Goal: Transaction & Acquisition: Book appointment/travel/reservation

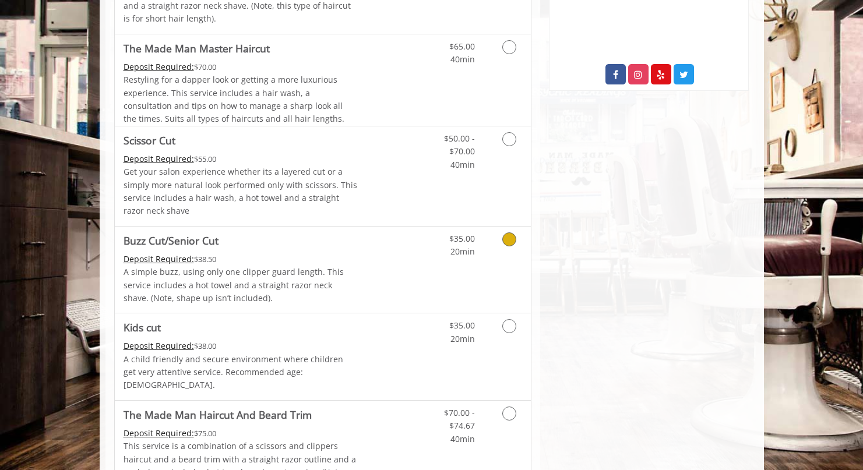
scroll to position [297, 0]
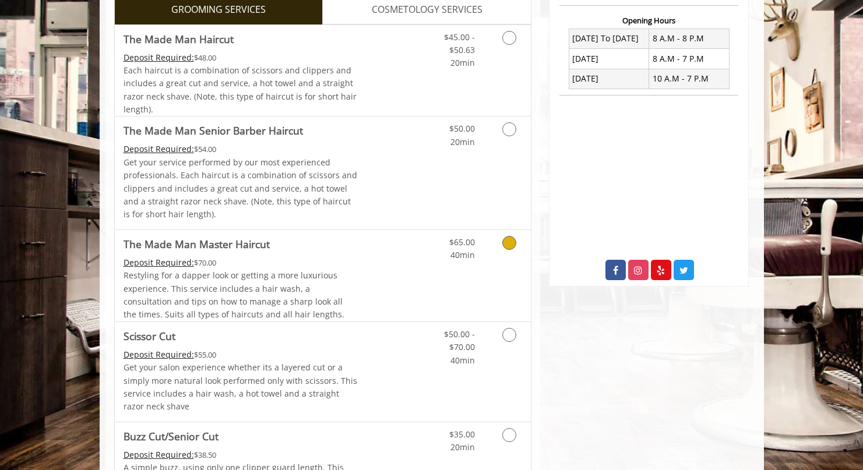
click at [401, 259] on link "Discounted Price" at bounding box center [391, 275] width 69 height 91
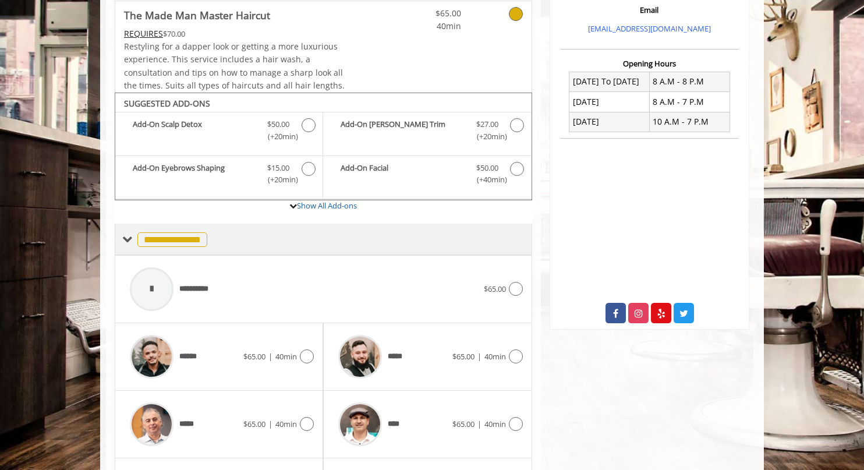
scroll to position [150, 0]
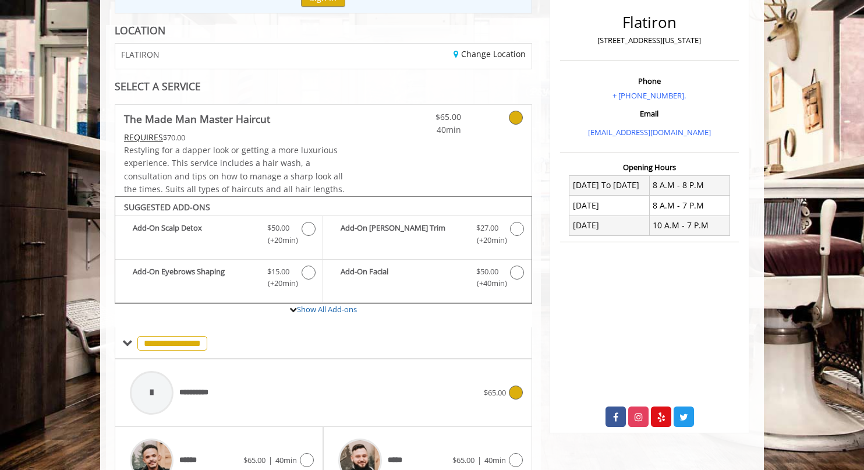
click at [251, 387] on div "**********" at bounding box center [304, 392] width 360 height 55
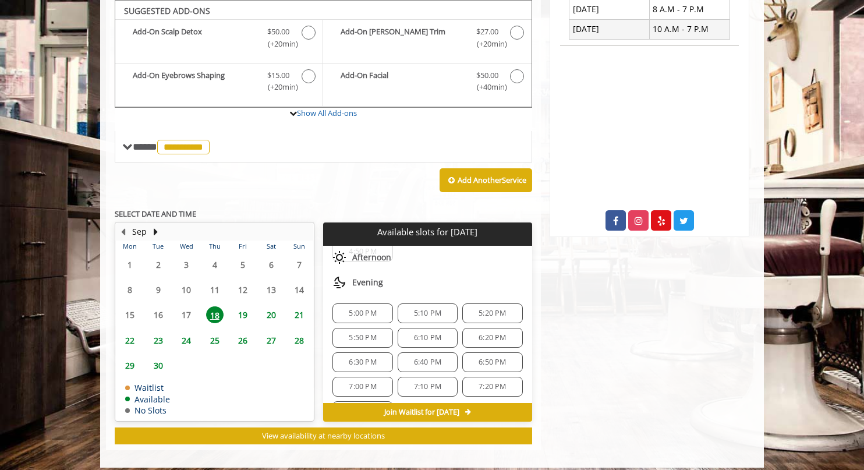
scroll to position [255, 0]
click at [439, 316] on span "6:10 PM" at bounding box center [428, 314] width 50 height 9
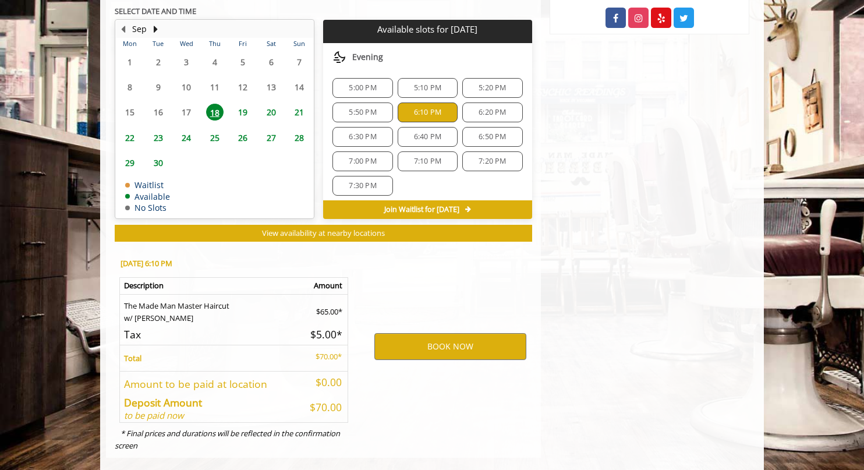
scroll to position [566, 0]
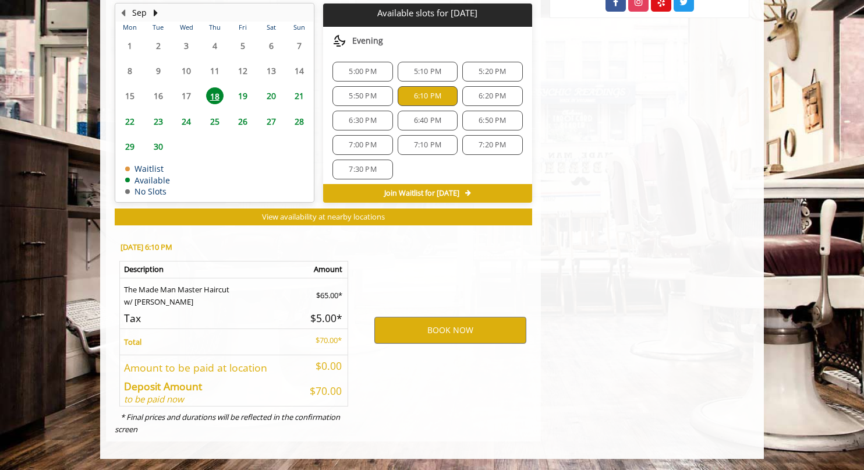
click at [482, 96] on span "6:20 PM" at bounding box center [492, 95] width 27 height 9
click at [399, 112] on div "5:00 PM 5:10 PM 5:20 PM 5:50 PM 6:10 PM 6:20 PM 6:30 PM 6:40 PM 6:50 PM 7:00 PM…" at bounding box center [427, 120] width 209 height 136
click at [384, 119] on div "6:30 PM" at bounding box center [363, 121] width 60 height 20
drag, startPoint x: 409, startPoint y: 123, endPoint x: 425, endPoint y: 133, distance: 18.6
click at [414, 124] on span "6:40 PM" at bounding box center [427, 120] width 27 height 9
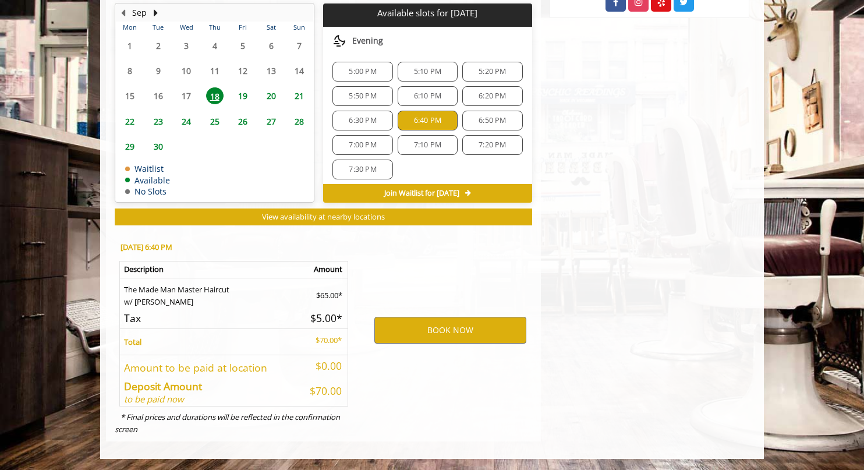
click at [435, 153] on div "7:10 PM" at bounding box center [428, 145] width 60 height 20
click at [364, 176] on div "7:30 PM" at bounding box center [363, 170] width 60 height 20
click at [243, 126] on span "26" at bounding box center [242, 121] width 17 height 17
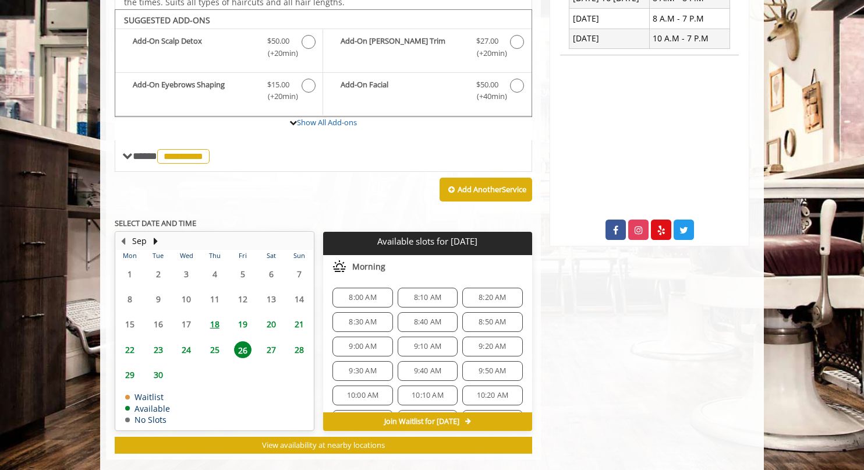
scroll to position [355, 0]
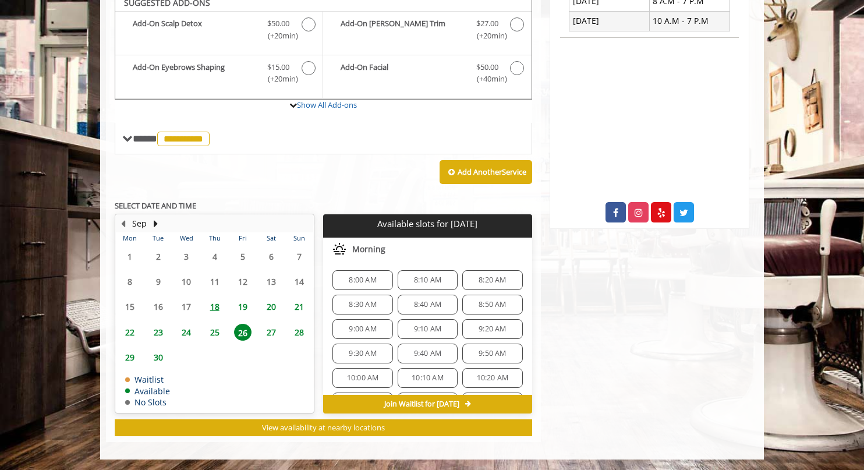
click at [413, 347] on div "9:40 AM" at bounding box center [428, 354] width 60 height 20
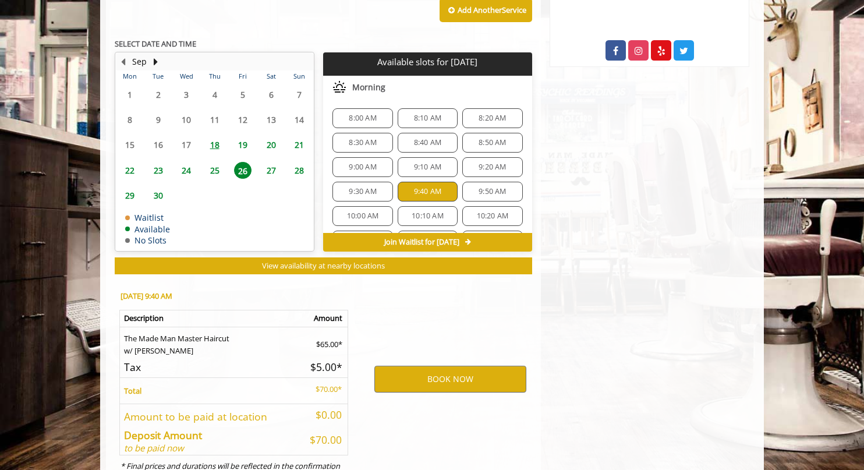
scroll to position [566, 0]
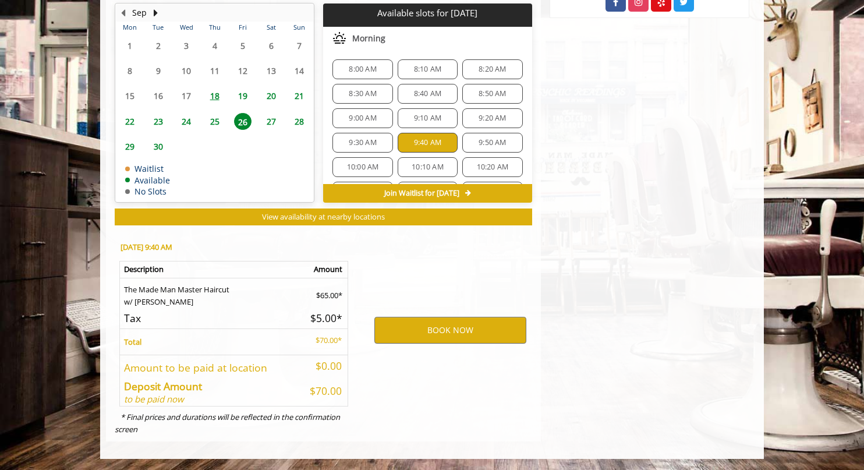
click at [151, 147] on span "30" at bounding box center [158, 146] width 17 height 17
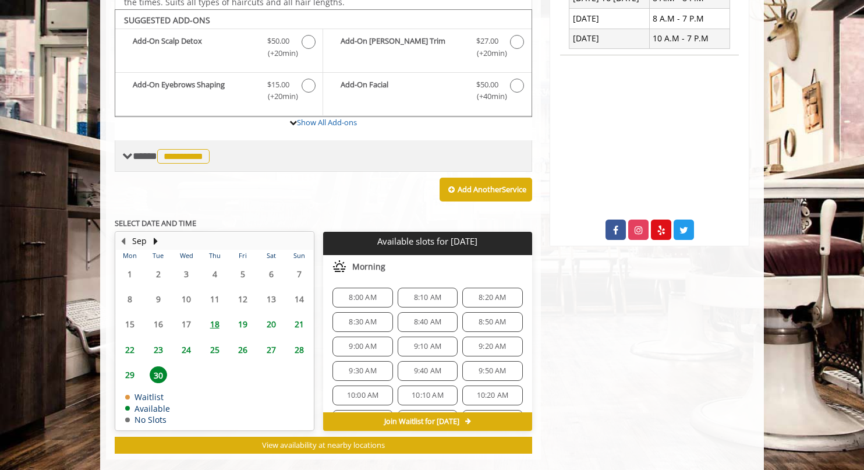
scroll to position [355, 0]
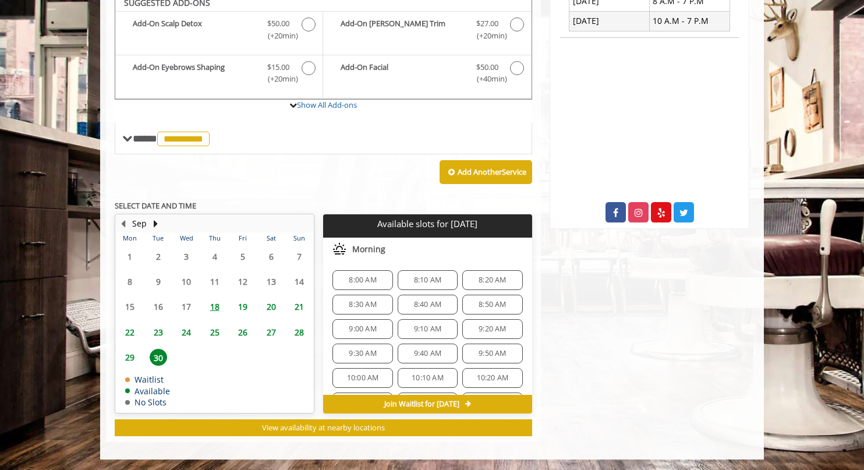
click at [430, 301] on span "8:40 AM" at bounding box center [427, 304] width 27 height 9
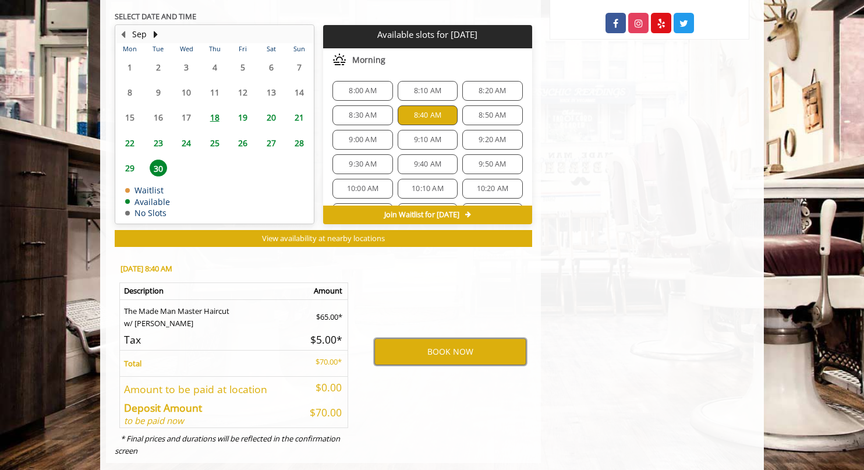
scroll to position [529, 0]
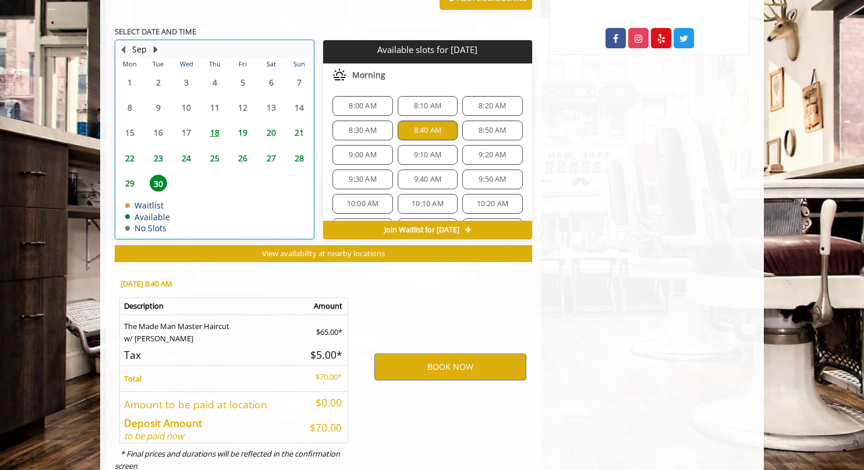
click at [152, 42] on div at bounding box center [155, 49] width 9 height 15
click at [152, 48] on button "Next Month" at bounding box center [155, 49] width 9 height 13
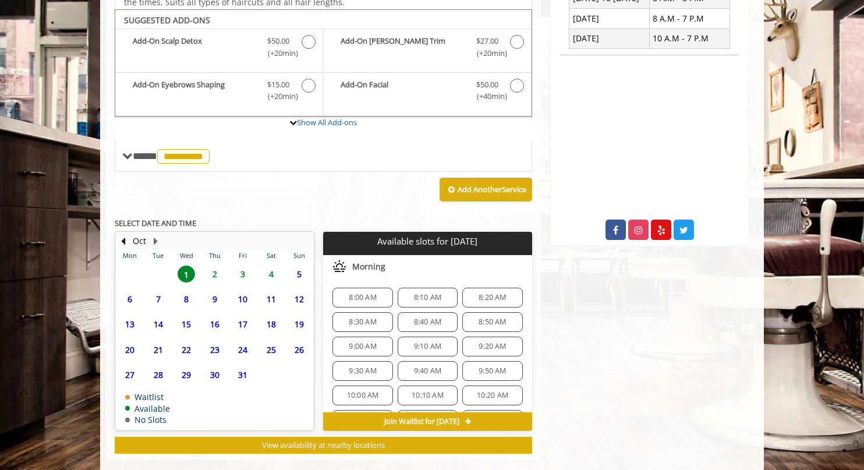
scroll to position [355, 0]
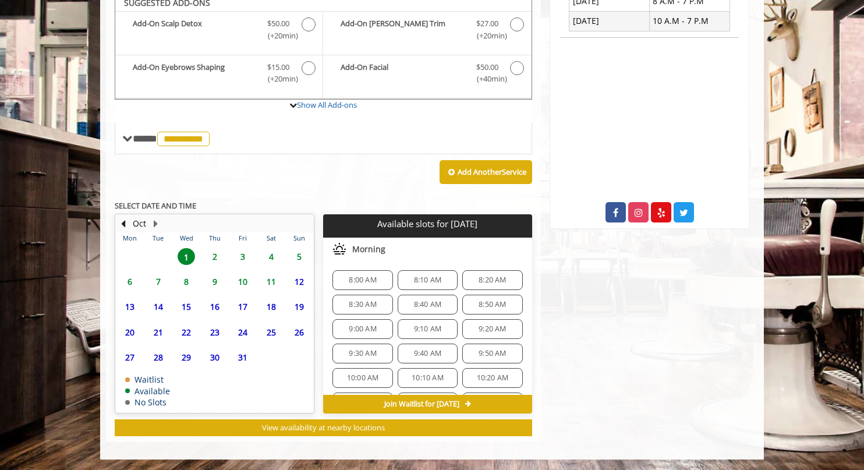
click at [271, 310] on span "18" at bounding box center [271, 306] width 17 height 17
click at [430, 331] on span "9:10 AM" at bounding box center [427, 328] width 27 height 9
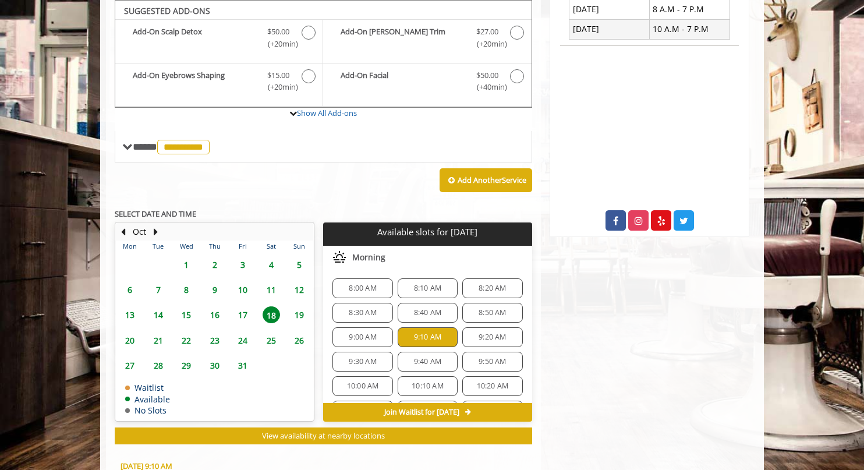
scroll to position [566, 0]
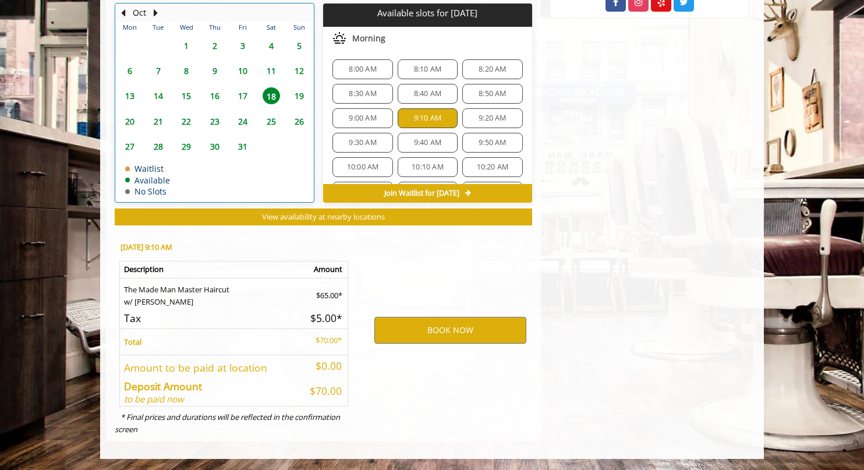
click at [234, 147] on div "31" at bounding box center [242, 146] width 23 height 17
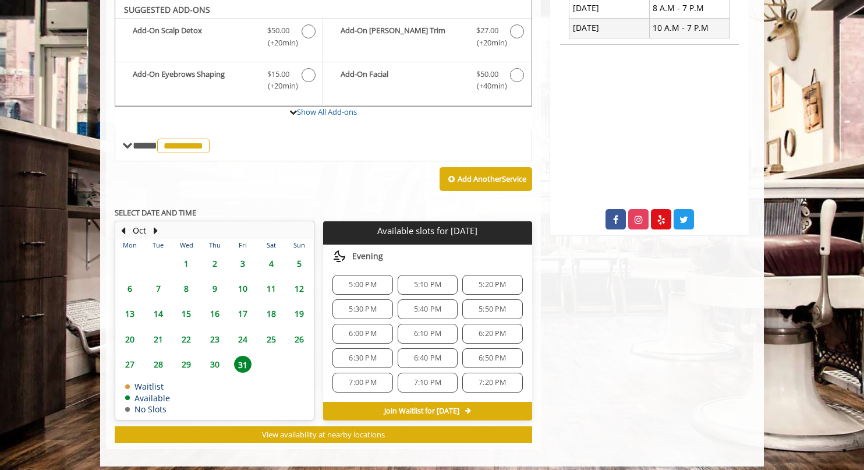
scroll to position [51, 0]
